Goal: Check status: Check status

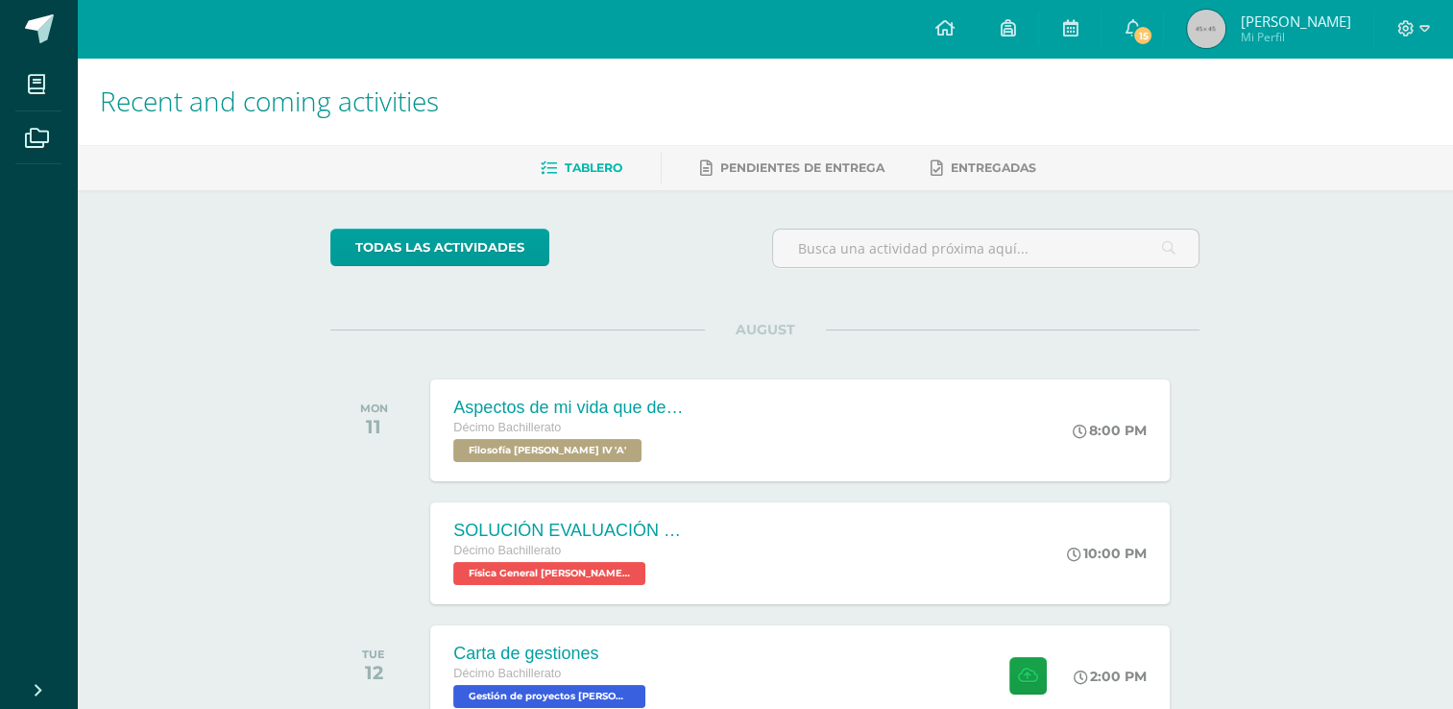
click at [351, 291] on div "todas las Actividades You don’t have any activities Check the rest of the perio…" at bounding box center [765, 703] width 946 height 1027
click at [1143, 61] on h1 "Recent and coming activities" at bounding box center [765, 101] width 1330 height 87
click at [1144, 35] on span "15" at bounding box center [1142, 35] width 21 height 21
click at [1280, 29] on span "Mi Perfil" at bounding box center [1295, 37] width 110 height 16
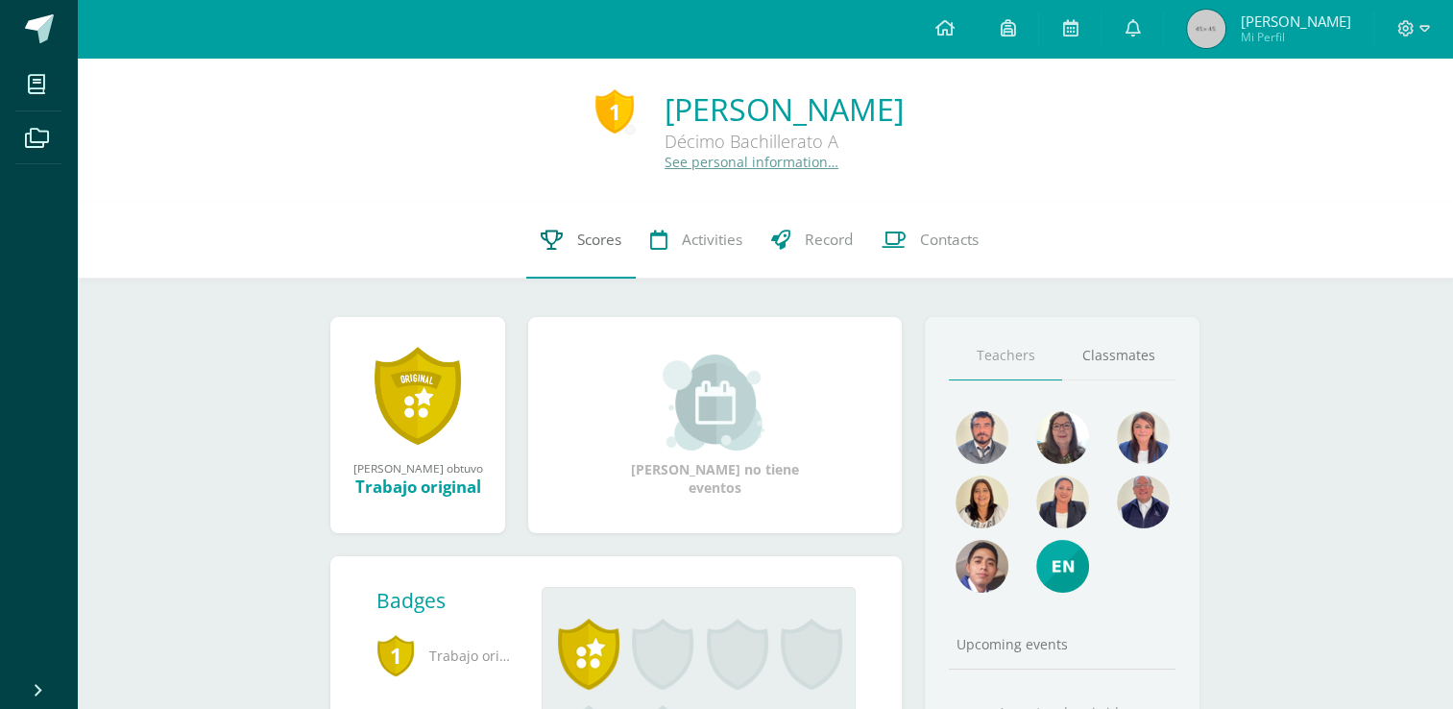
click at [588, 232] on span "Scores" at bounding box center [599, 240] width 44 height 20
